Goal: Information Seeking & Learning: Learn about a topic

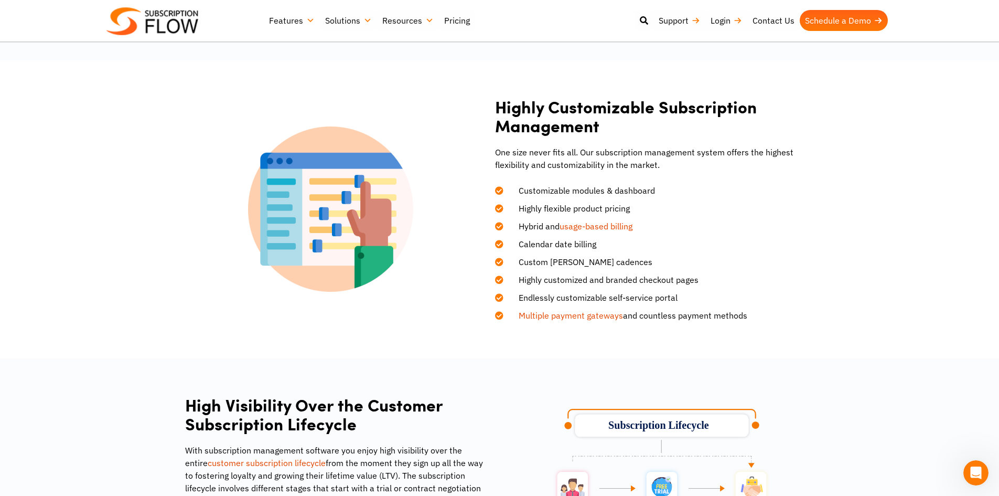
scroll to position [1060, 0]
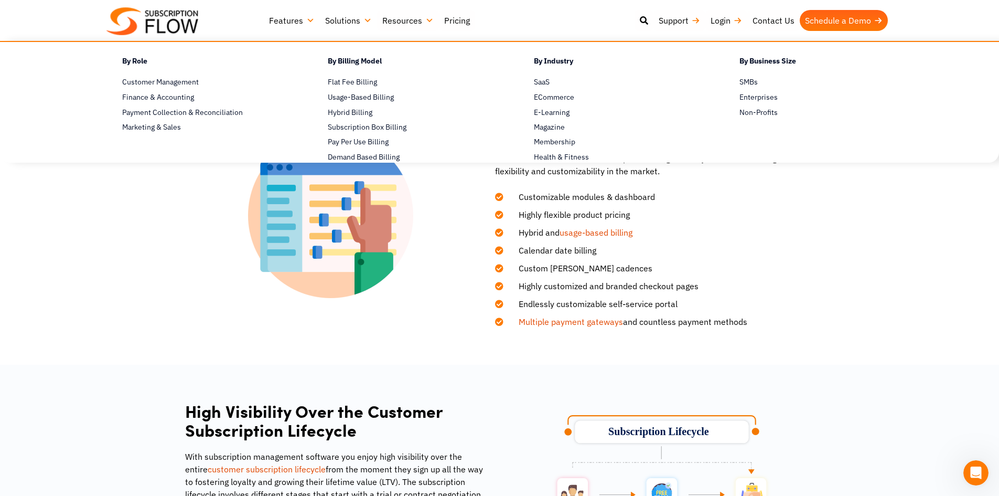
click at [346, 22] on link "Solutions" at bounding box center [348, 20] width 57 height 21
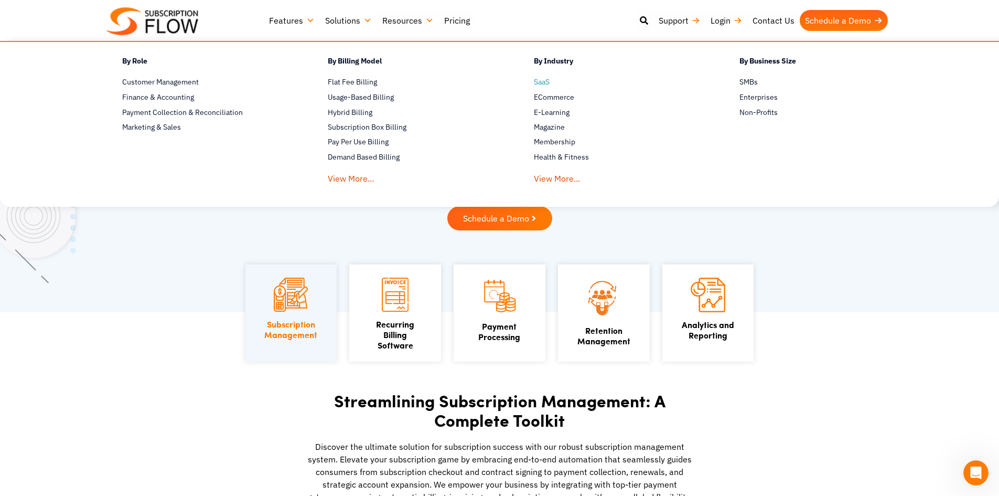
click at [550, 84] on span "SaaS" at bounding box center [542, 82] width 16 height 11
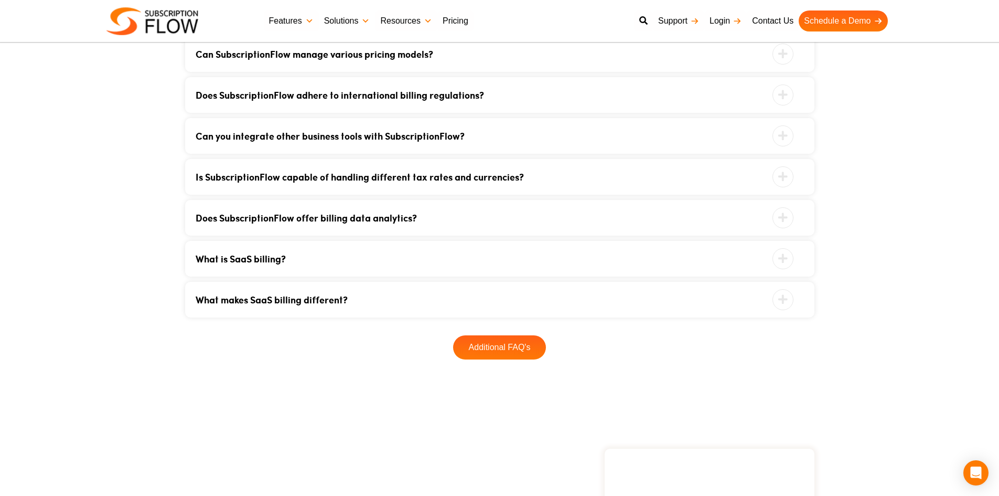
scroll to position [1993, 0]
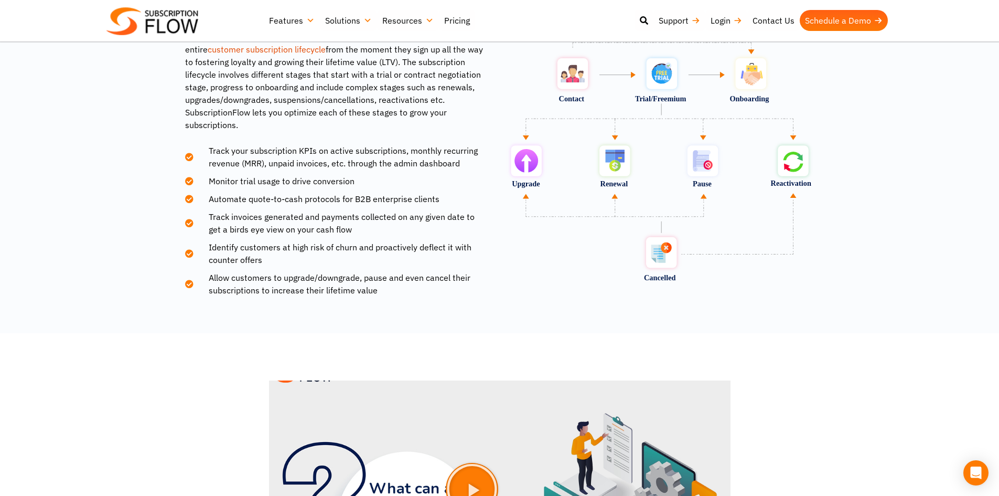
scroll to position [1113, 0]
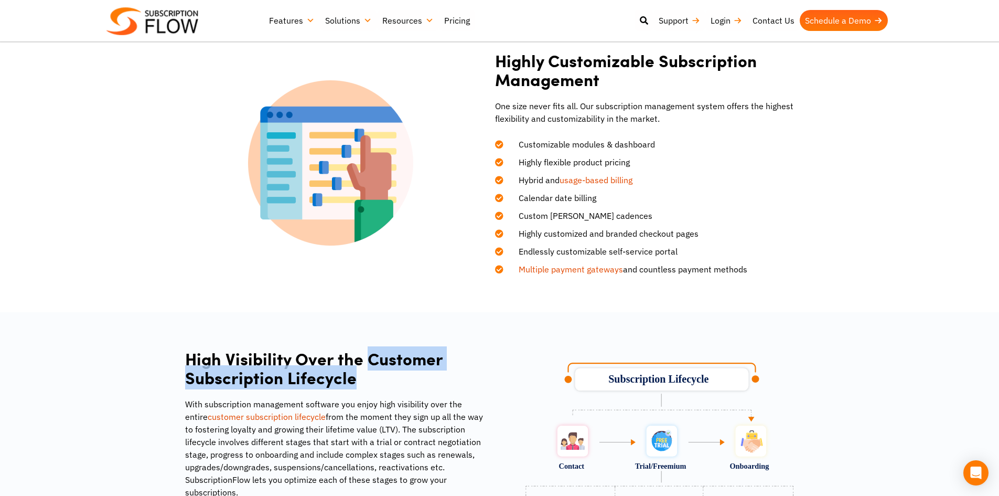
drag, startPoint x: 365, startPoint y: 358, endPoint x: 358, endPoint y: 379, distance: 21.4
click at [358, 379] on h2 "High Visibility Over the Customer Subscription Lifecycle" at bounding box center [336, 368] width 302 height 39
copy h2 "Customer Subscription Lifecycle"
